Goal: Task Accomplishment & Management: Manage account settings

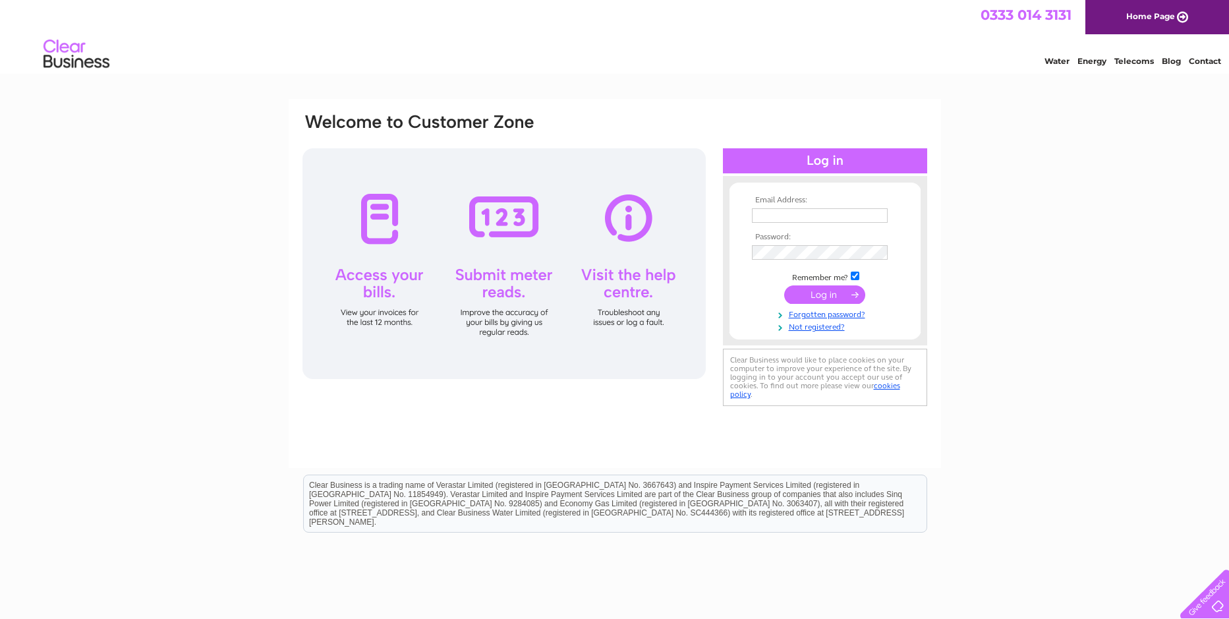
click at [779, 220] on input "text" at bounding box center [820, 215] width 136 height 14
type input "accounts@martincraigbathrooms.co.uk"
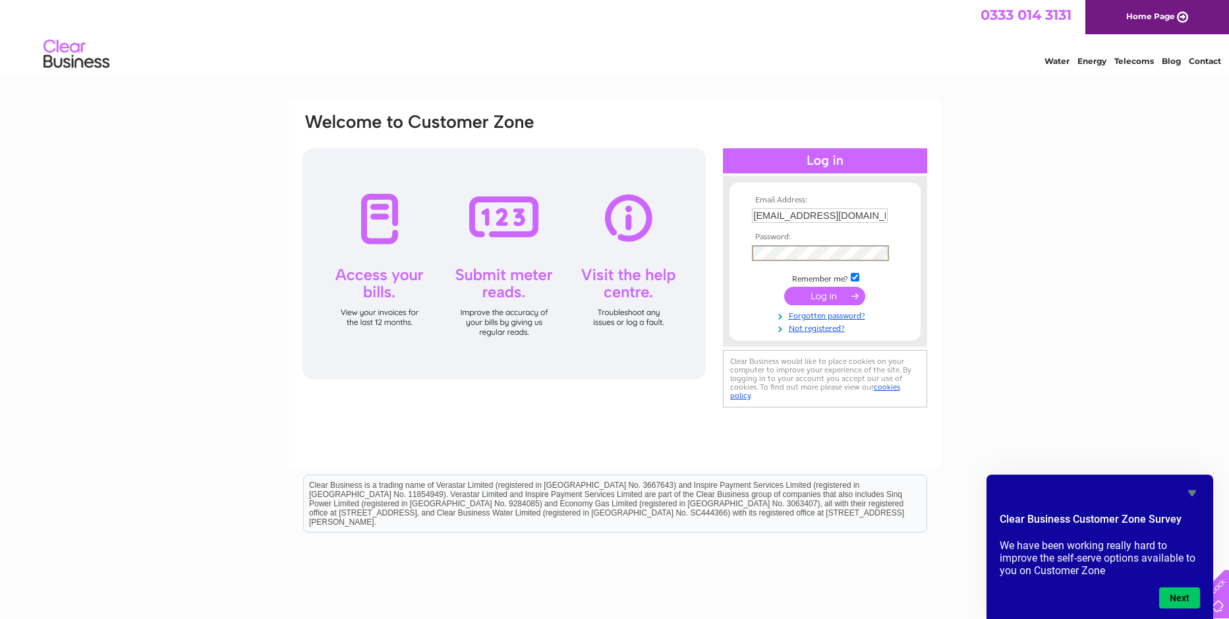
click at [828, 299] on input "submit" at bounding box center [824, 296] width 81 height 18
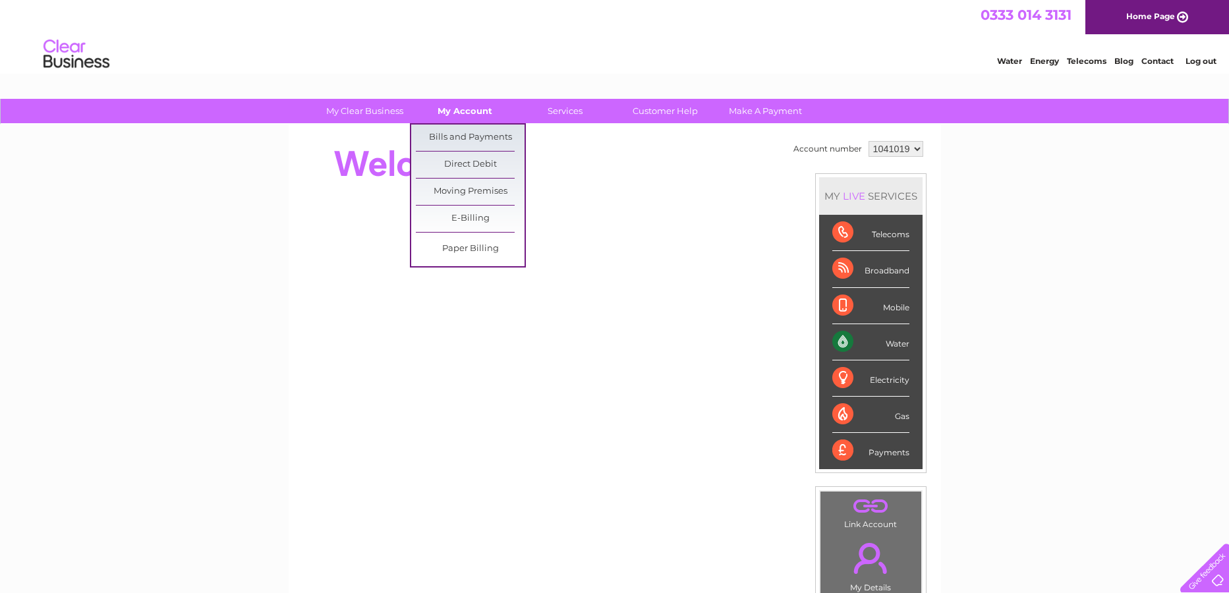
click at [459, 113] on link "My Account" at bounding box center [464, 111] width 109 height 24
click at [467, 138] on link "Bills and Payments" at bounding box center [470, 138] width 109 height 26
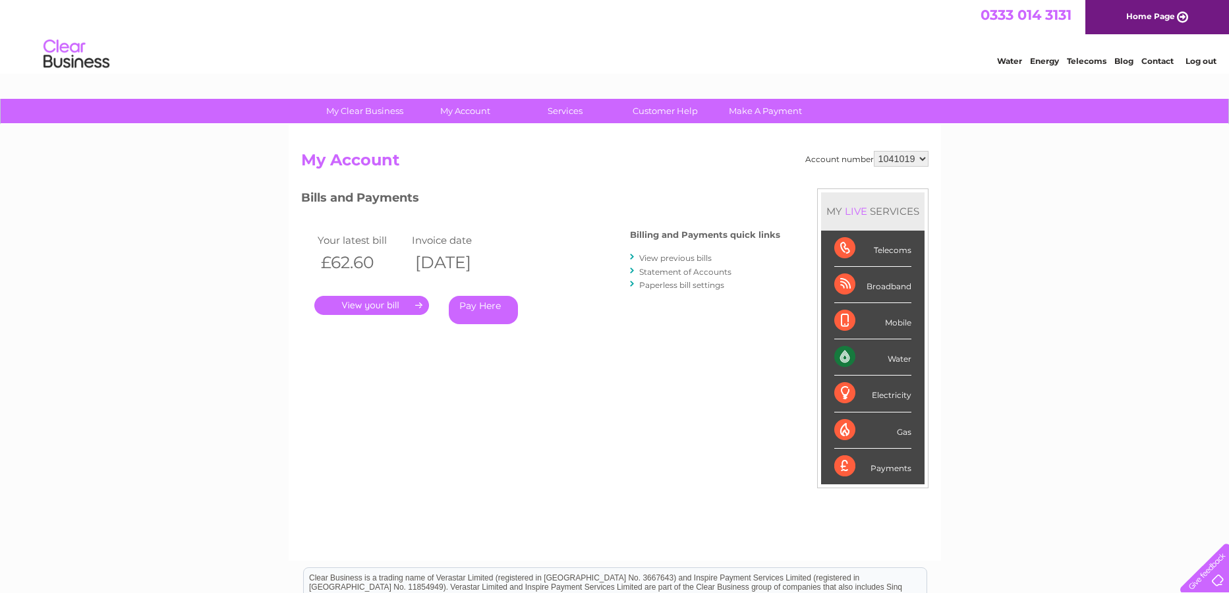
click at [391, 300] on link "." at bounding box center [371, 305] width 115 height 19
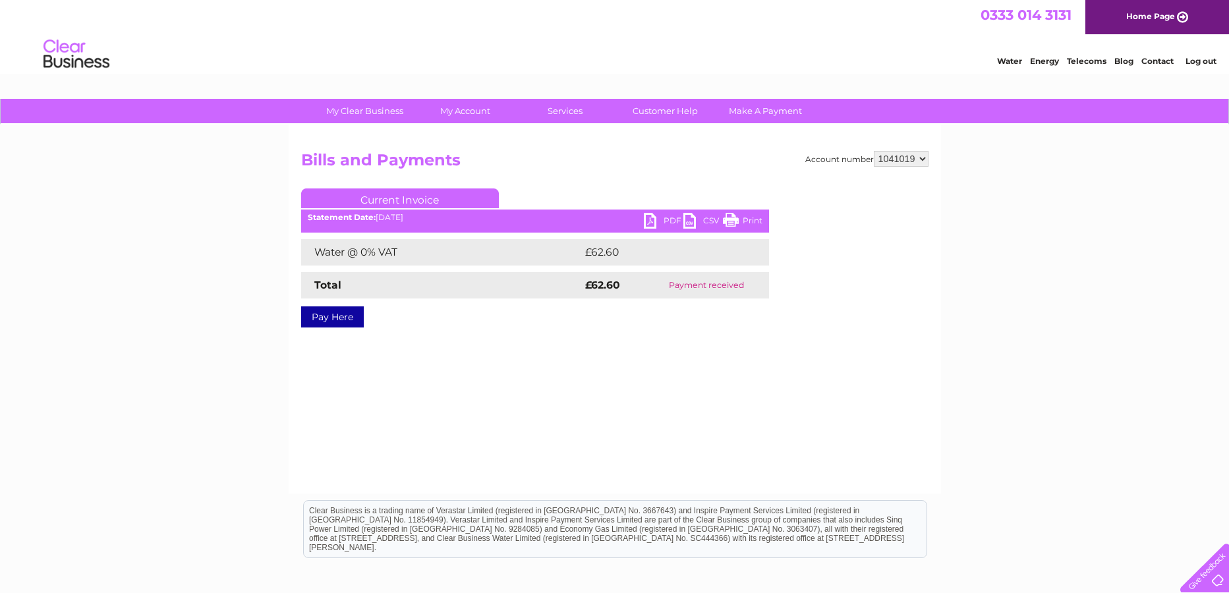
click at [652, 217] on link "PDF" at bounding box center [664, 222] width 40 height 19
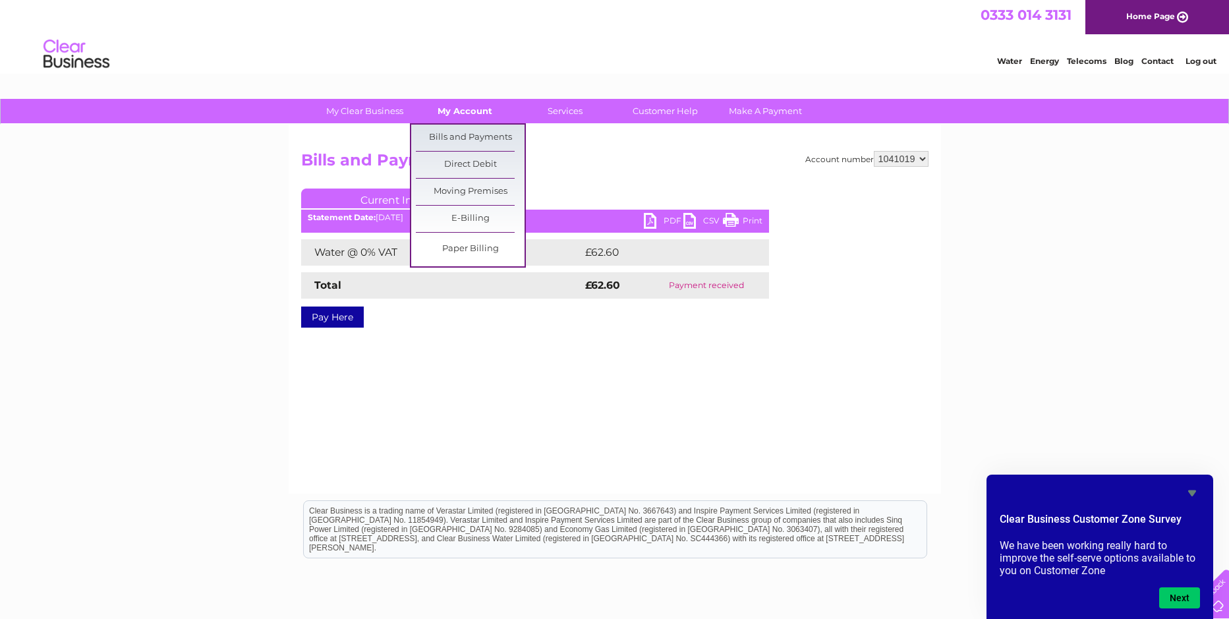
click at [461, 111] on link "My Account" at bounding box center [464, 111] width 109 height 24
click at [463, 134] on link "Bills and Payments" at bounding box center [470, 138] width 109 height 26
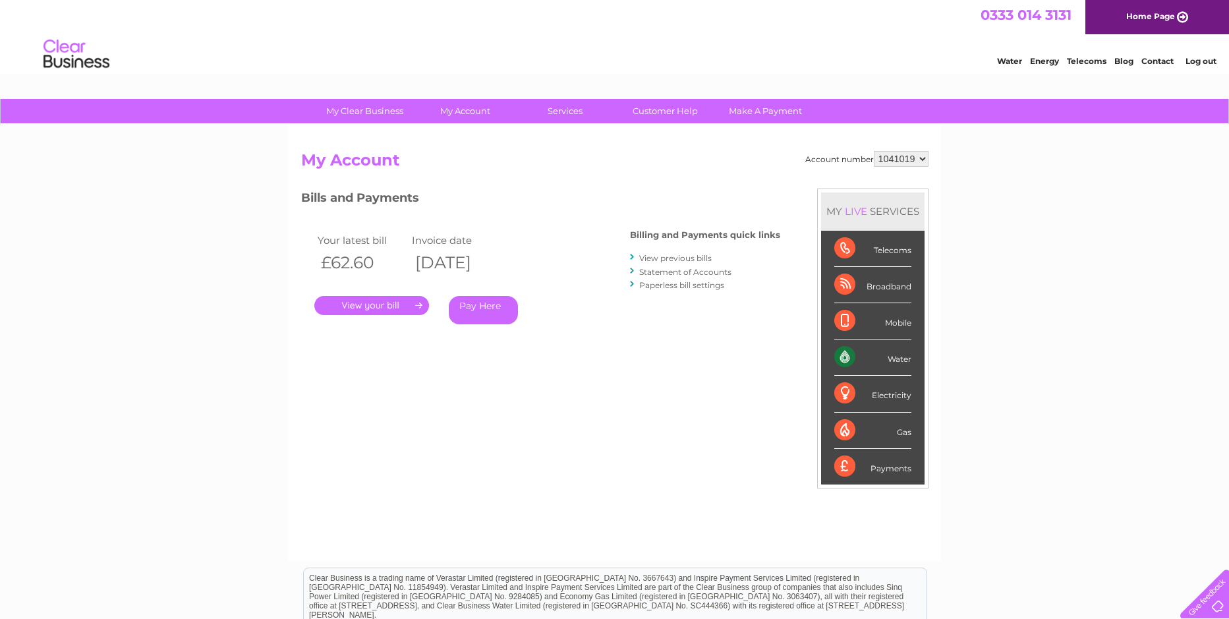
click at [673, 257] on link "View previous bills" at bounding box center [675, 258] width 72 height 10
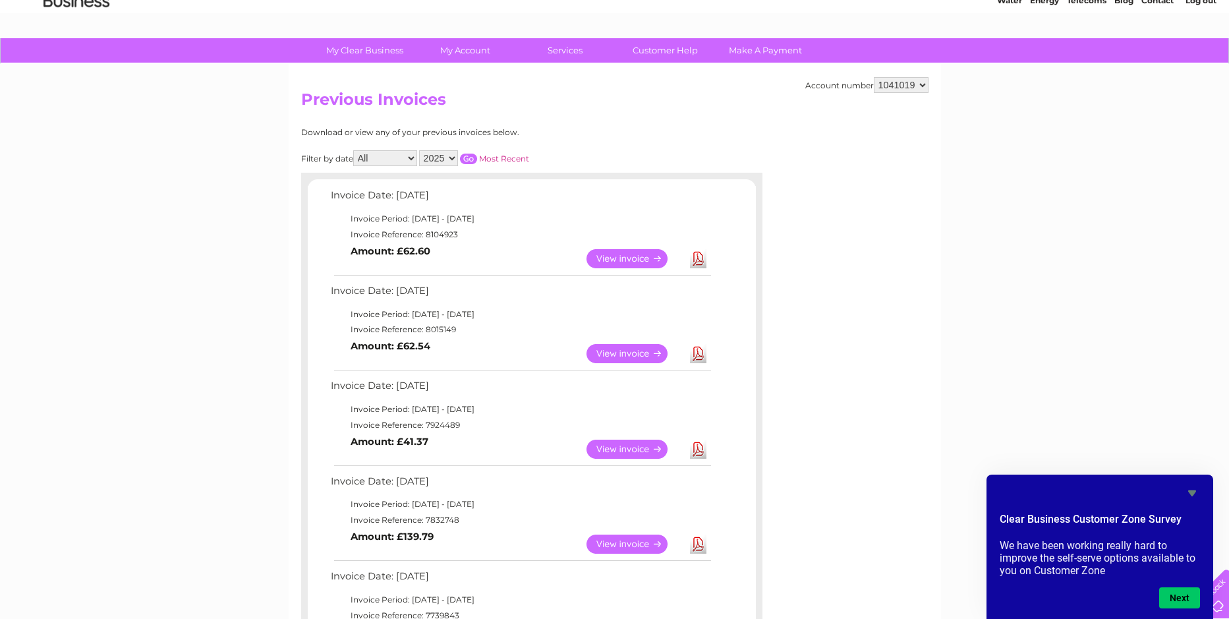
scroll to position [66, 0]
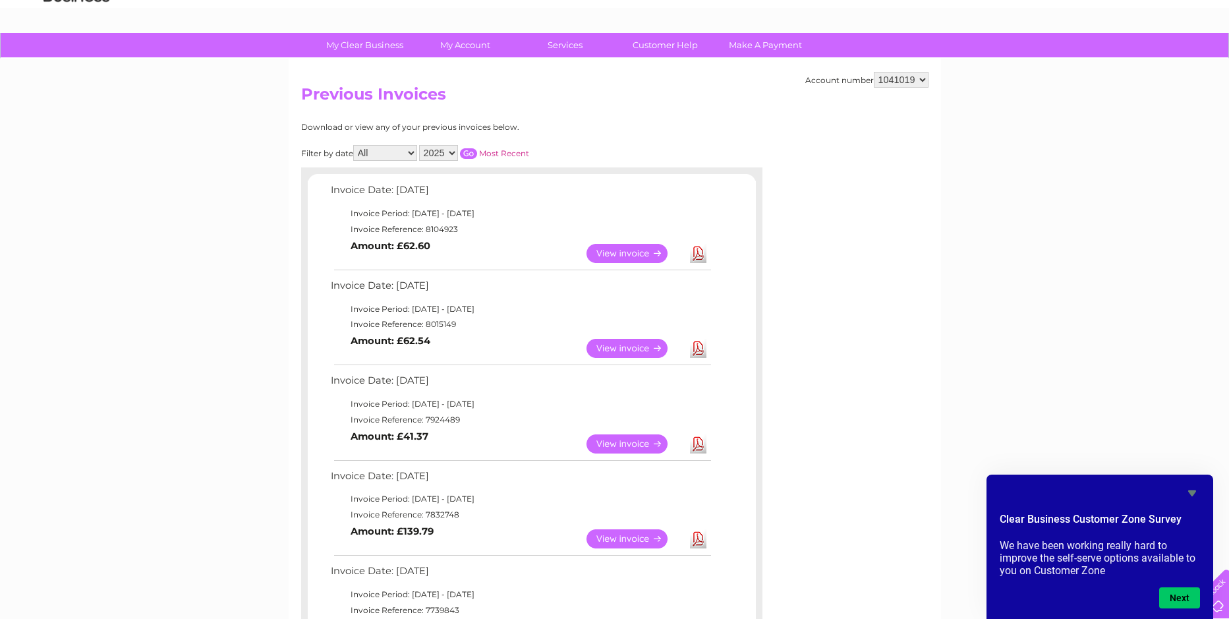
click at [636, 347] on link "View" at bounding box center [634, 348] width 97 height 19
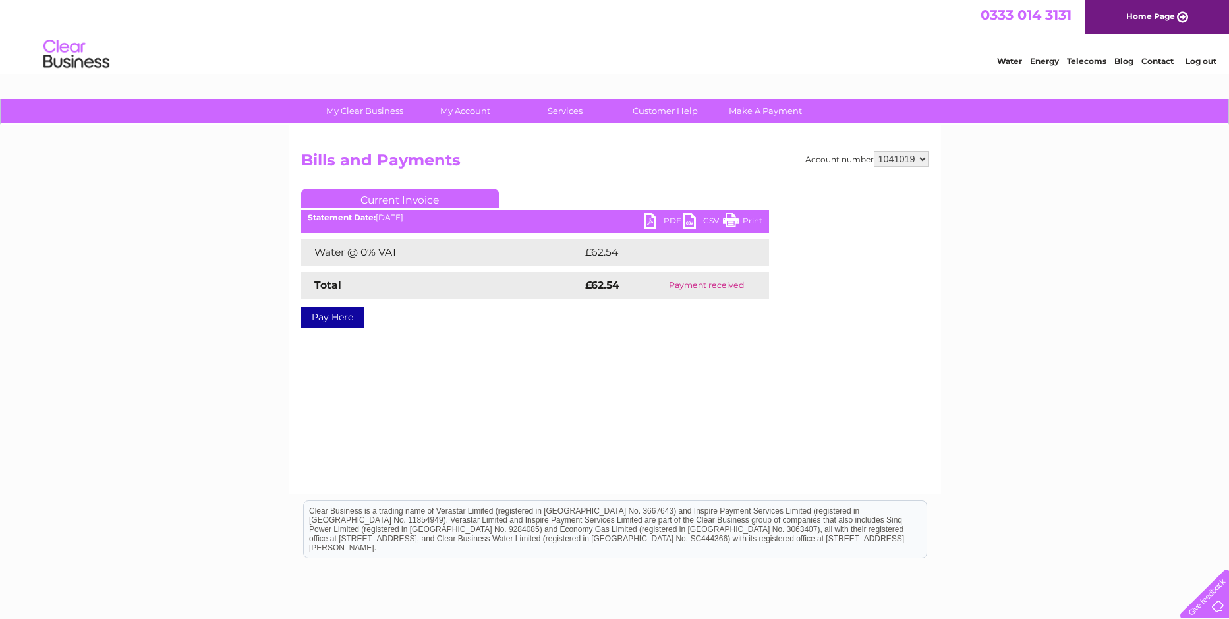
click at [669, 215] on link "PDF" at bounding box center [664, 222] width 40 height 19
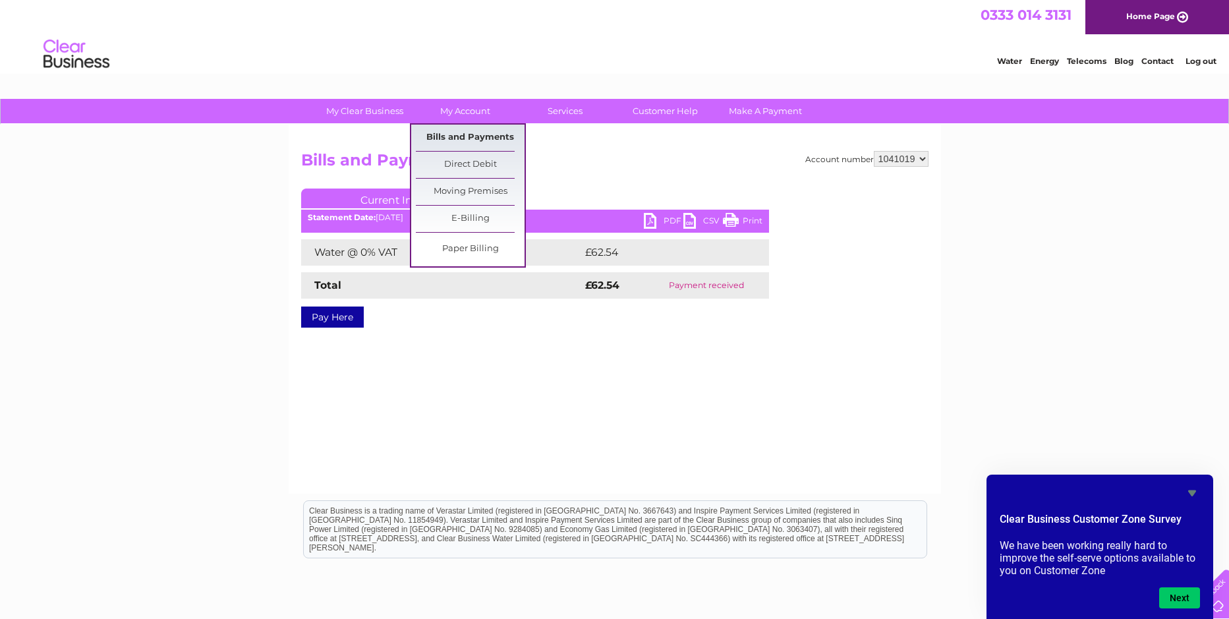
click at [481, 136] on link "Bills and Payments" at bounding box center [470, 138] width 109 height 26
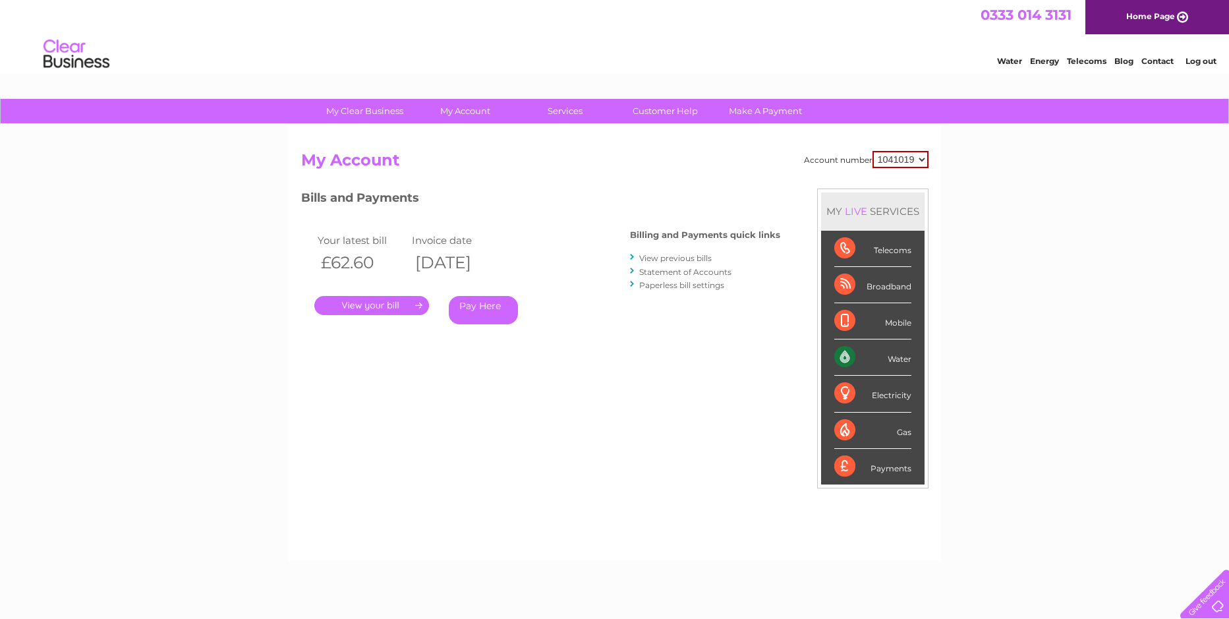
click at [656, 260] on link "View previous bills" at bounding box center [675, 258] width 72 height 10
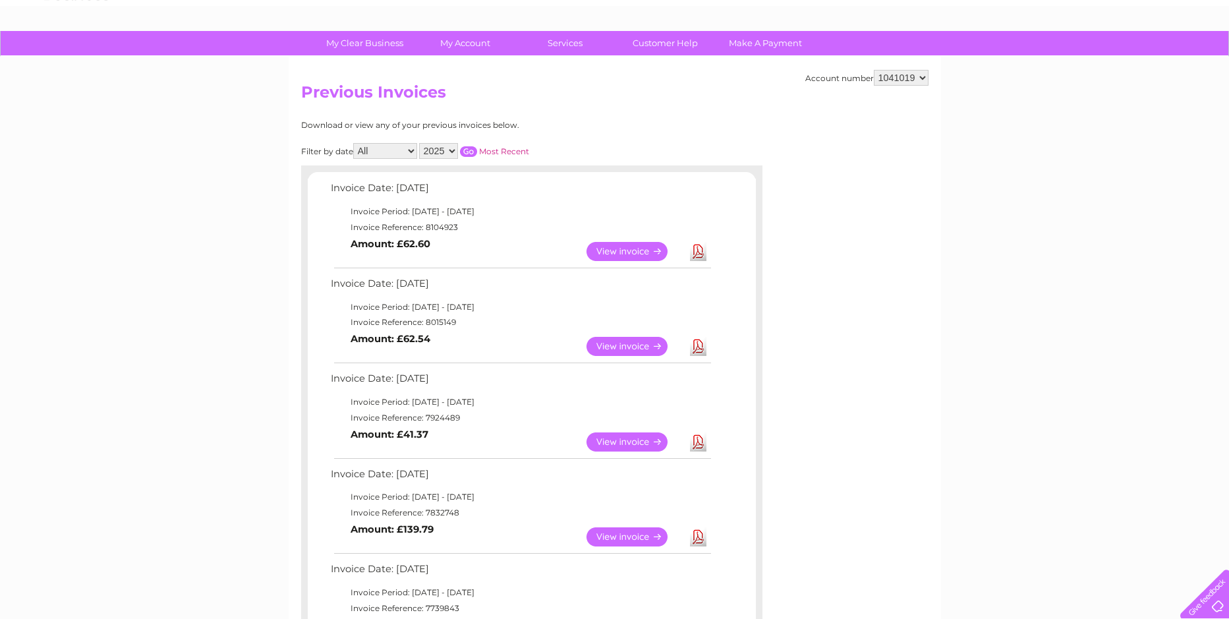
scroll to position [66, 0]
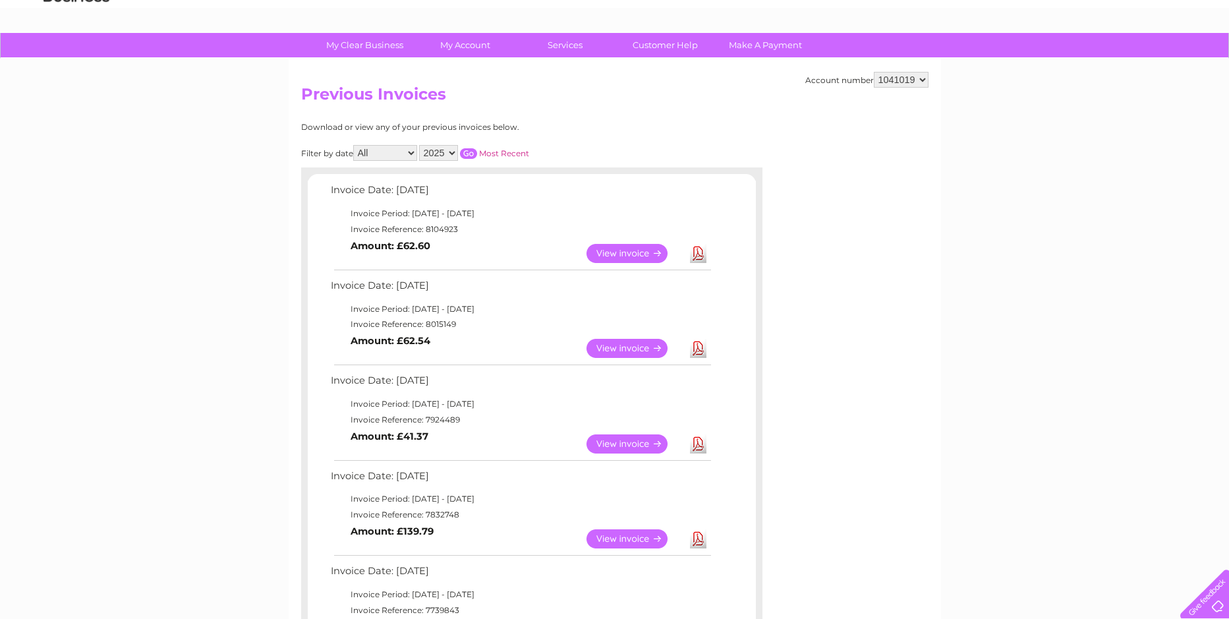
click at [627, 536] on link "View" at bounding box center [634, 538] width 97 height 19
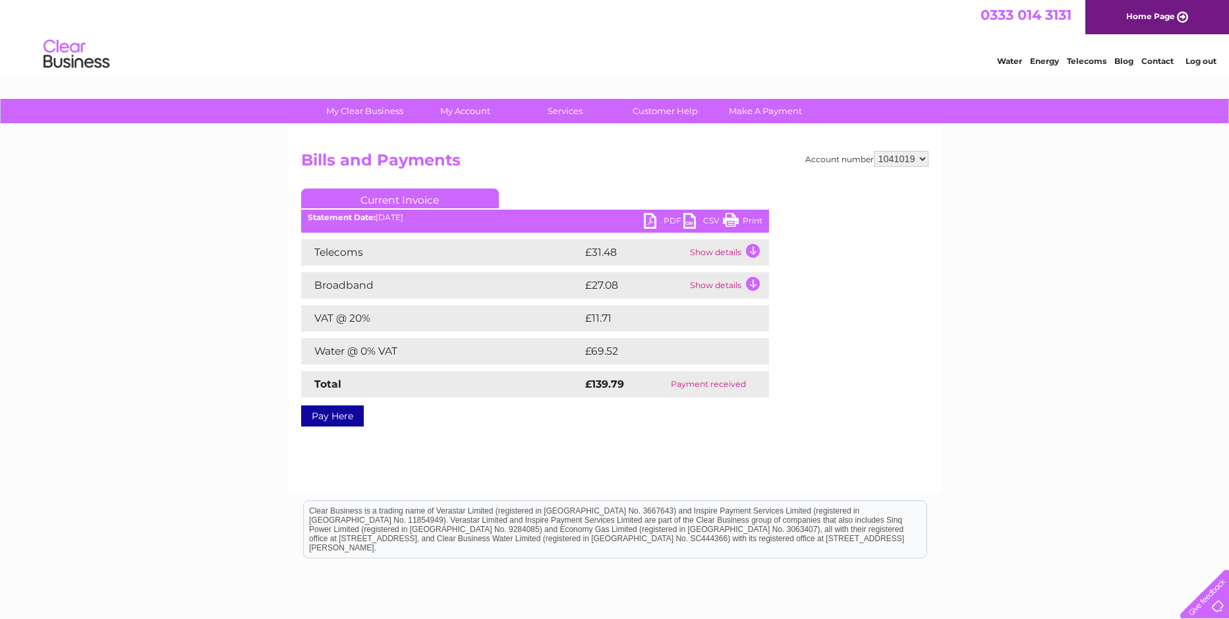
click at [672, 219] on link "PDF" at bounding box center [664, 222] width 40 height 19
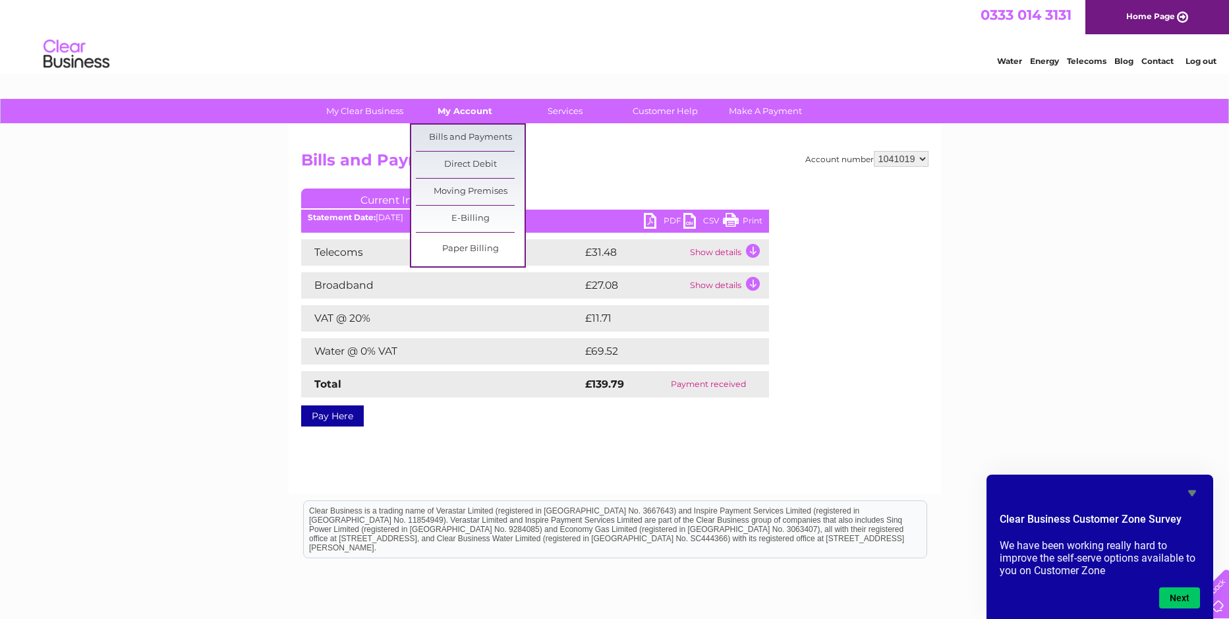
click at [461, 107] on link "My Account" at bounding box center [464, 111] width 109 height 24
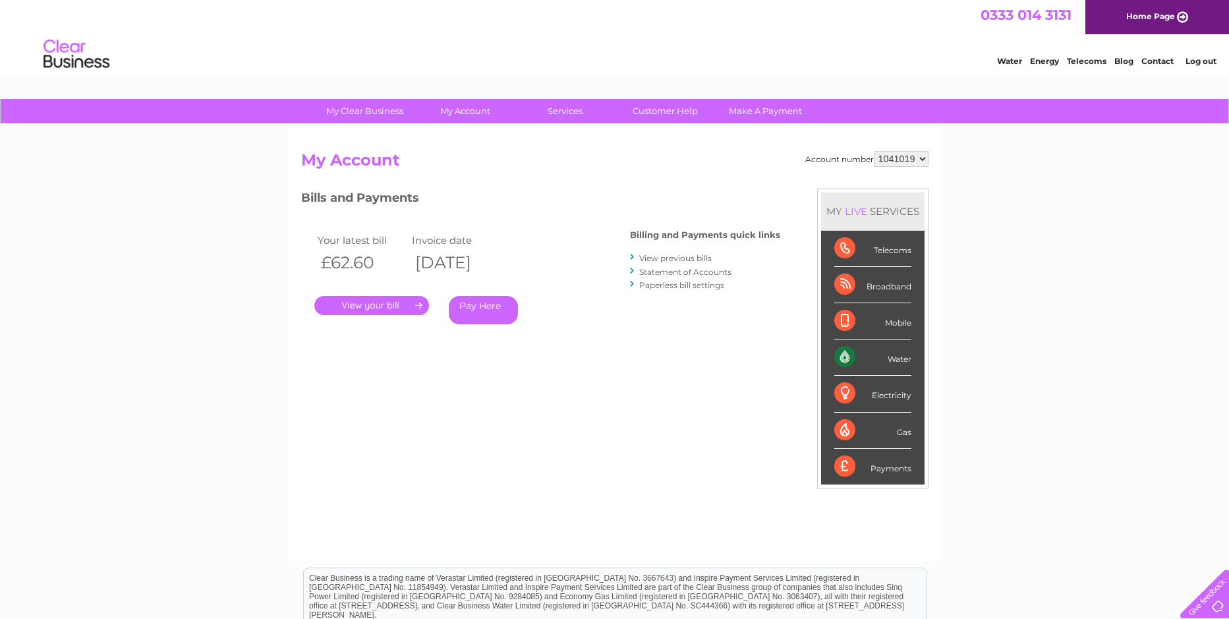
click at [681, 258] on link "View previous bills" at bounding box center [675, 258] width 72 height 10
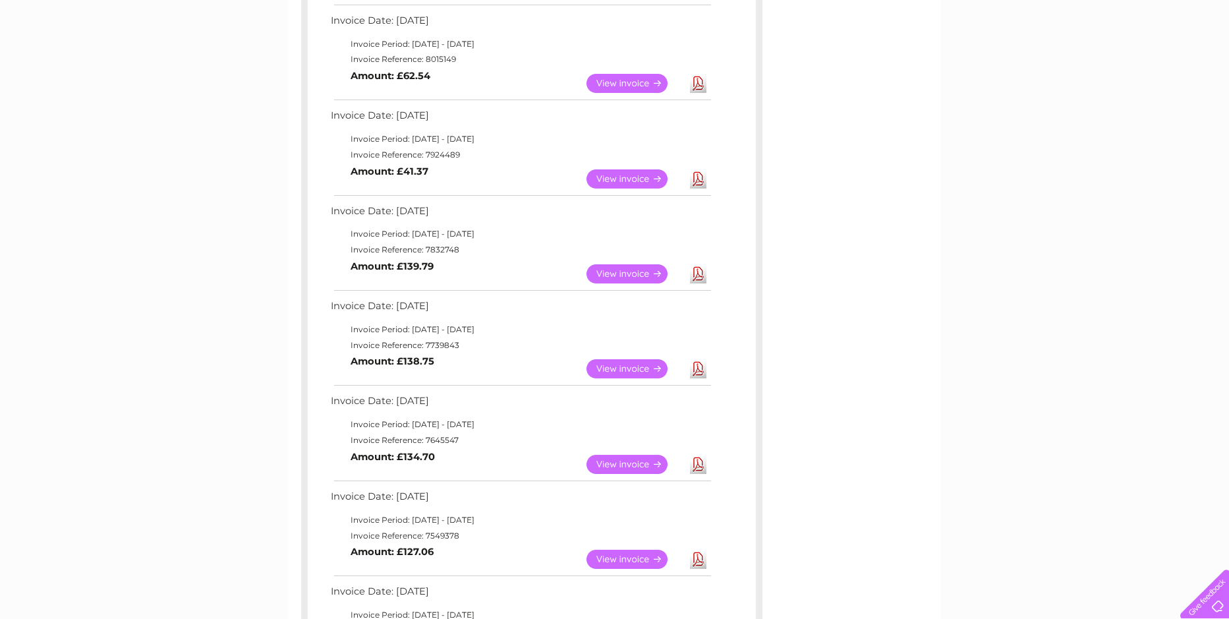
scroll to position [351, 0]
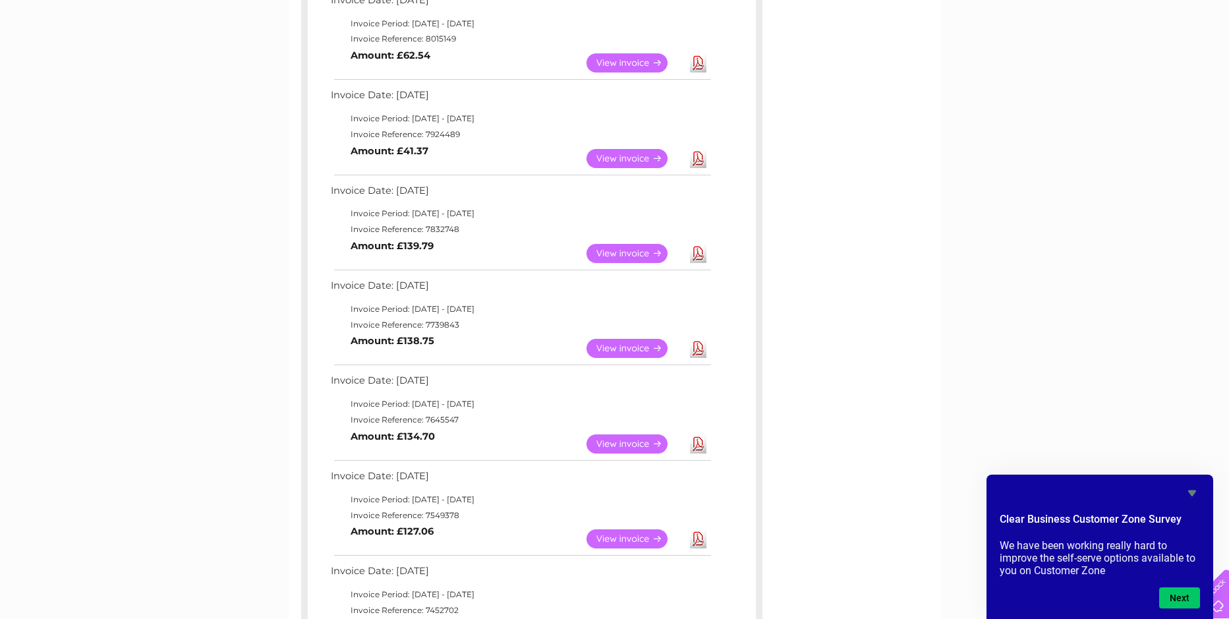
click at [630, 346] on link "View" at bounding box center [634, 348] width 97 height 19
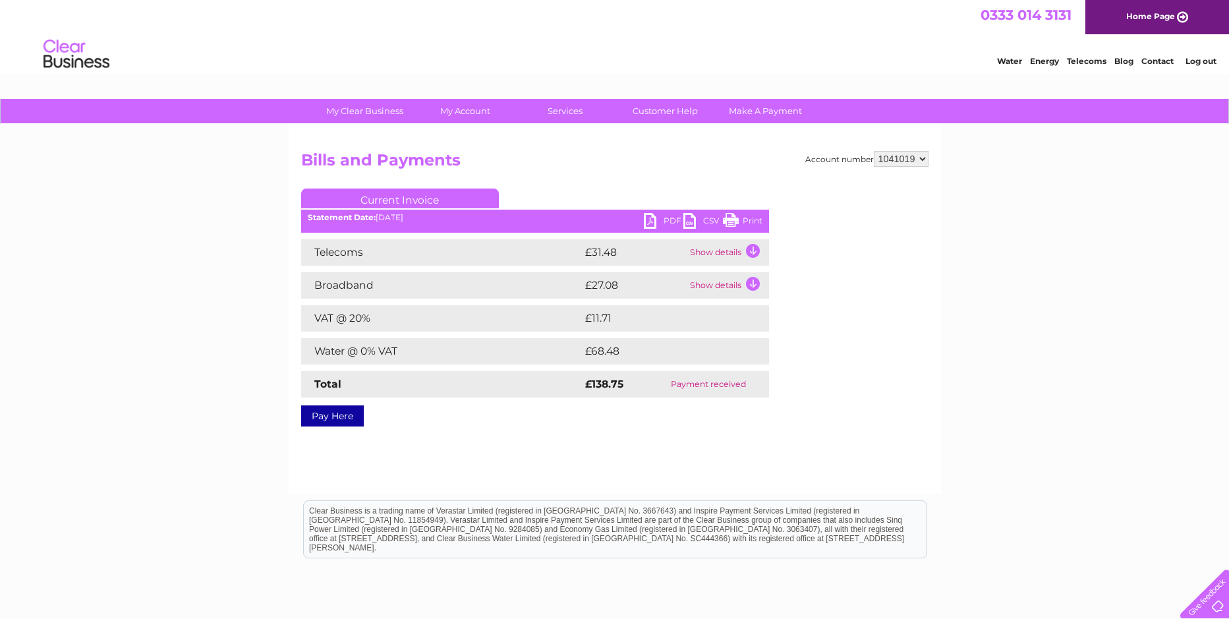
click at [668, 215] on link "PDF" at bounding box center [664, 222] width 40 height 19
